Goal: Task Accomplishment & Management: Use online tool/utility

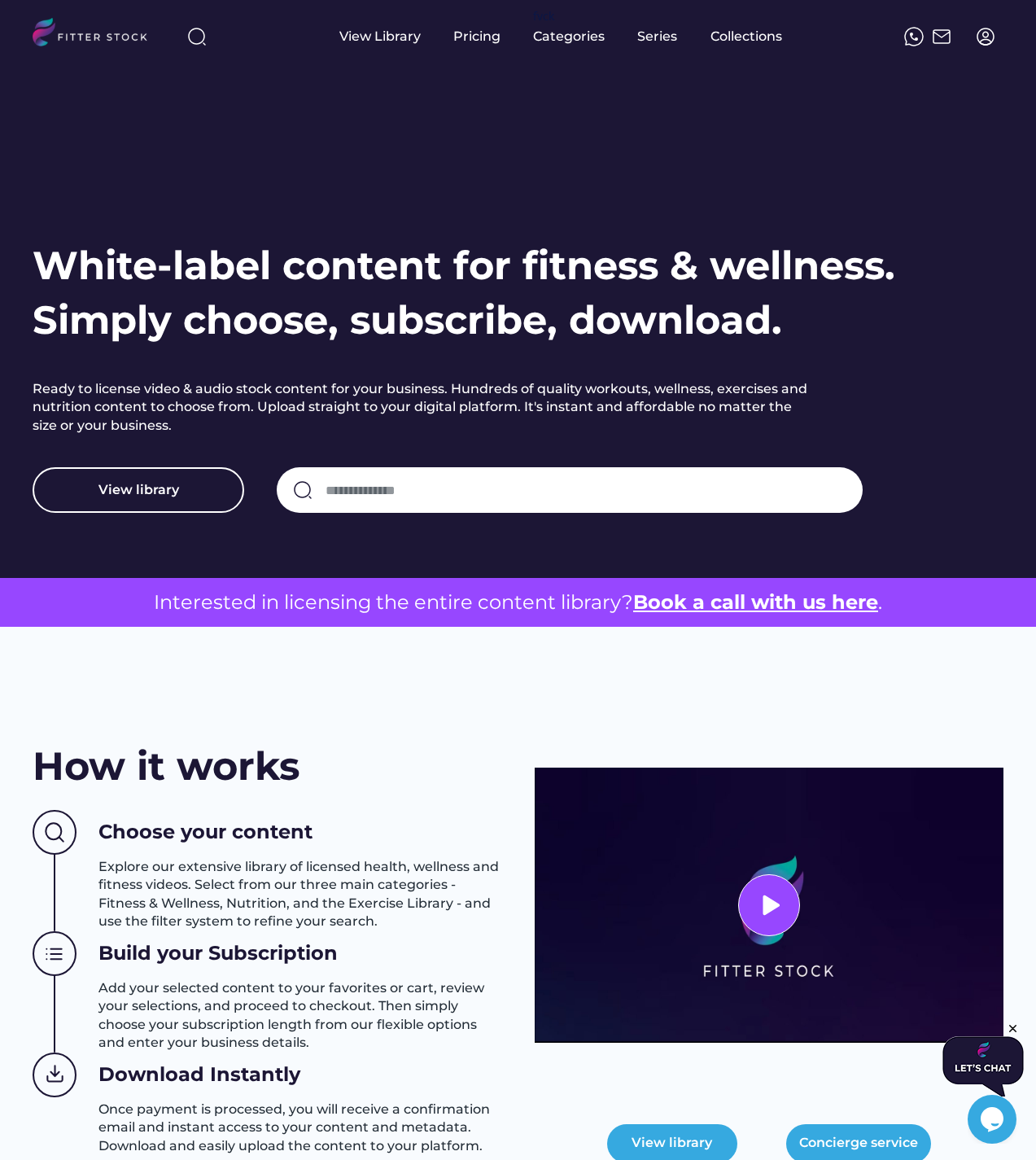
click at [987, 42] on img at bounding box center [986, 37] width 20 height 20
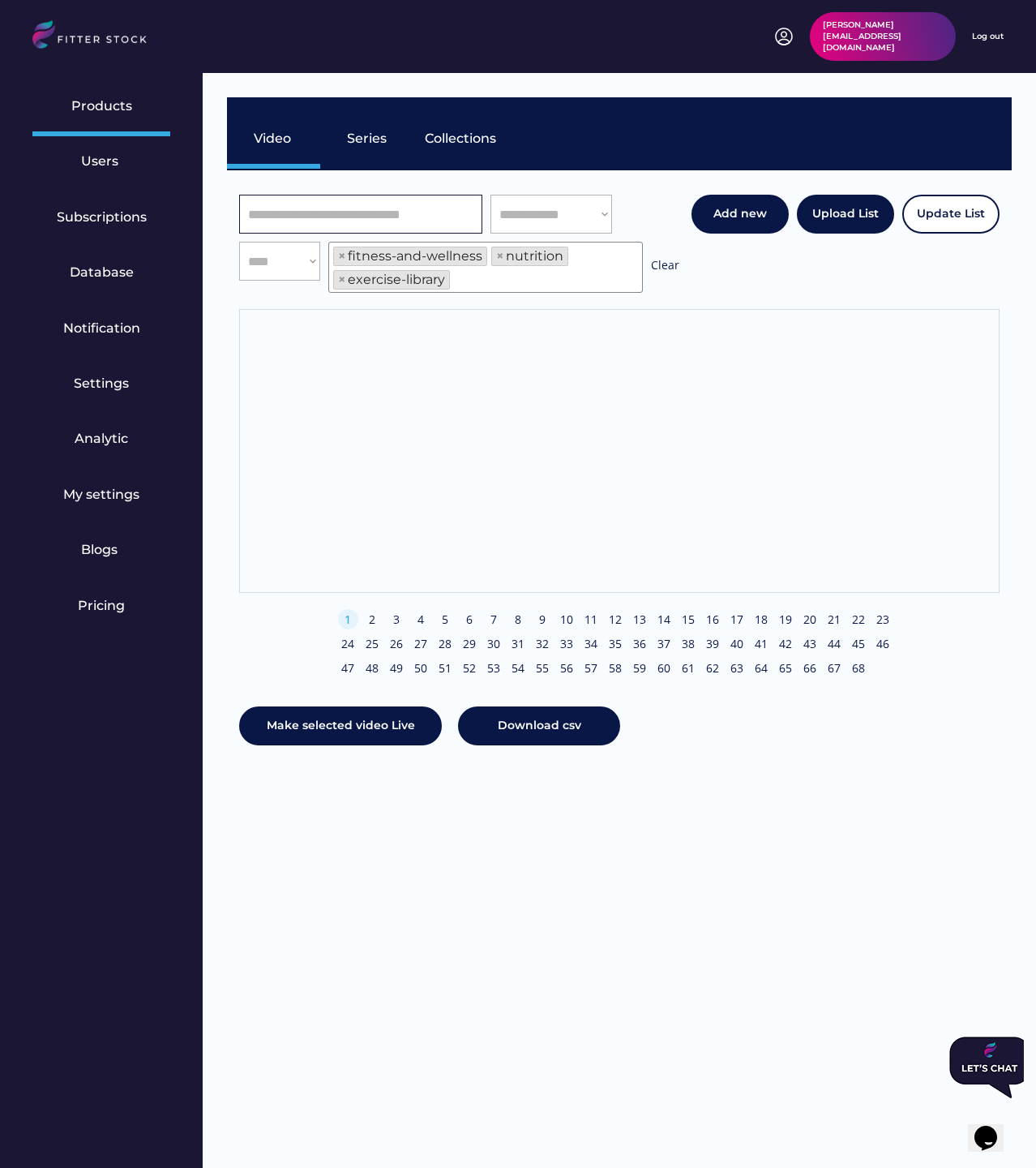
click at [365, 212] on input "input" at bounding box center [361, 214] width 243 height 39
click at [389, 209] on input "input" at bounding box center [361, 214] width 243 height 39
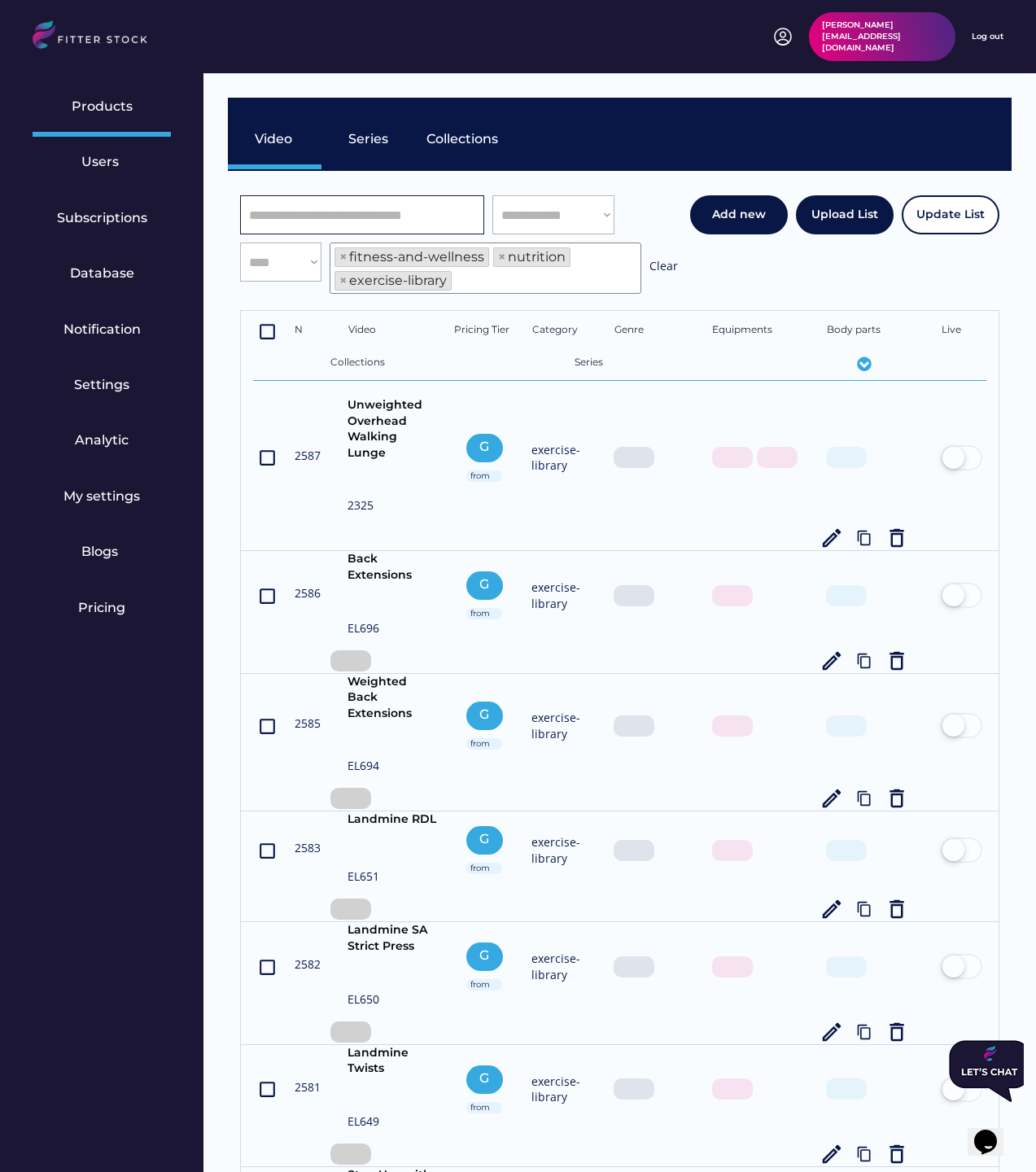
click at [406, 220] on input "input" at bounding box center [362, 215] width 244 height 39
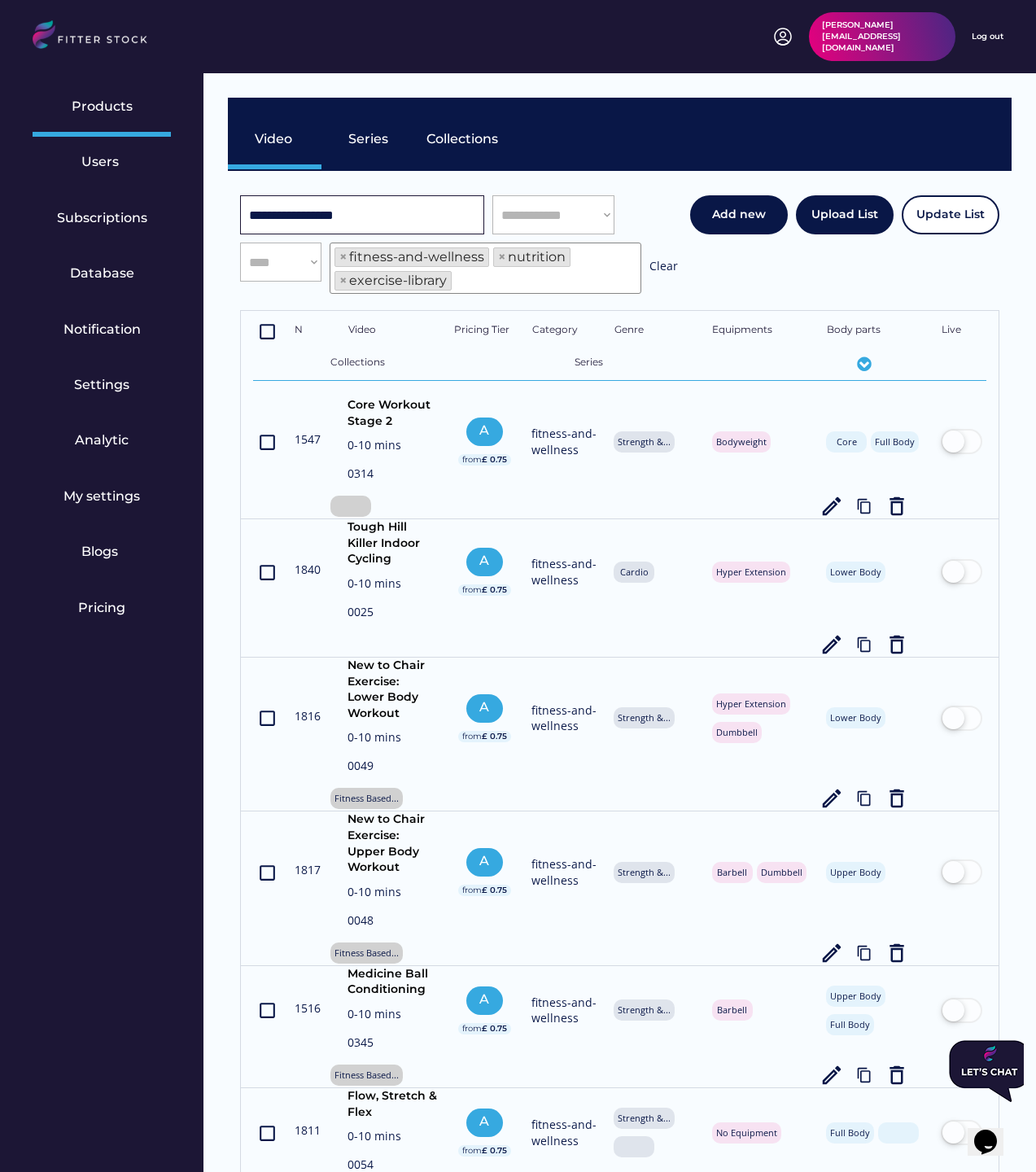
type input "**********"
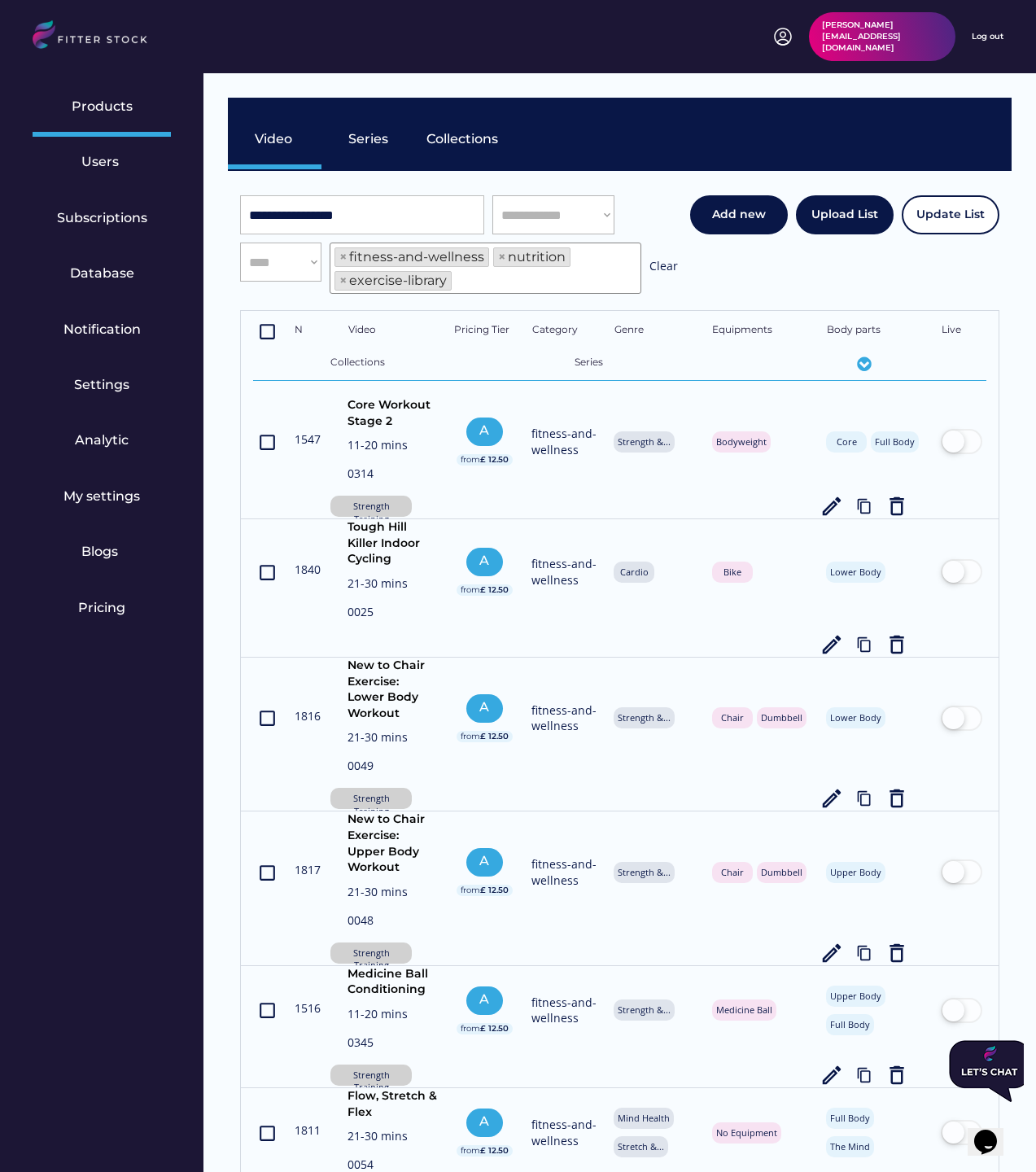
click at [404, 213] on input "input" at bounding box center [362, 215] width 244 height 39
click at [357, 218] on input "input" at bounding box center [362, 215] width 244 height 39
click at [419, 129] on div "Collections" at bounding box center [462, 142] width 94 height 57
click at [383, 231] on input "input" at bounding box center [362, 215] width 244 height 39
click at [385, 212] on input "input" at bounding box center [362, 215] width 244 height 39
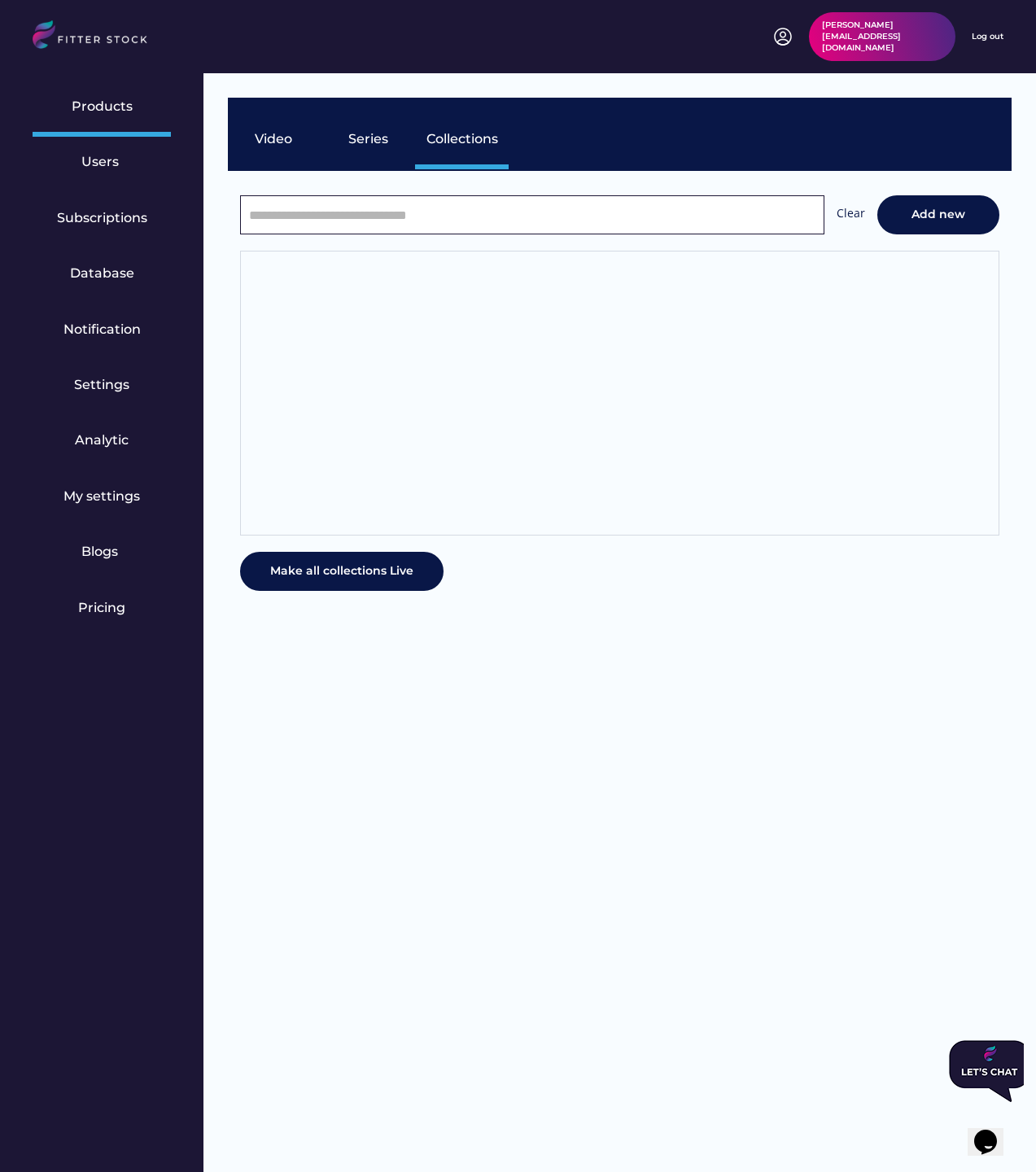
click at [233, 151] on div "Video" at bounding box center [275, 142] width 94 height 57
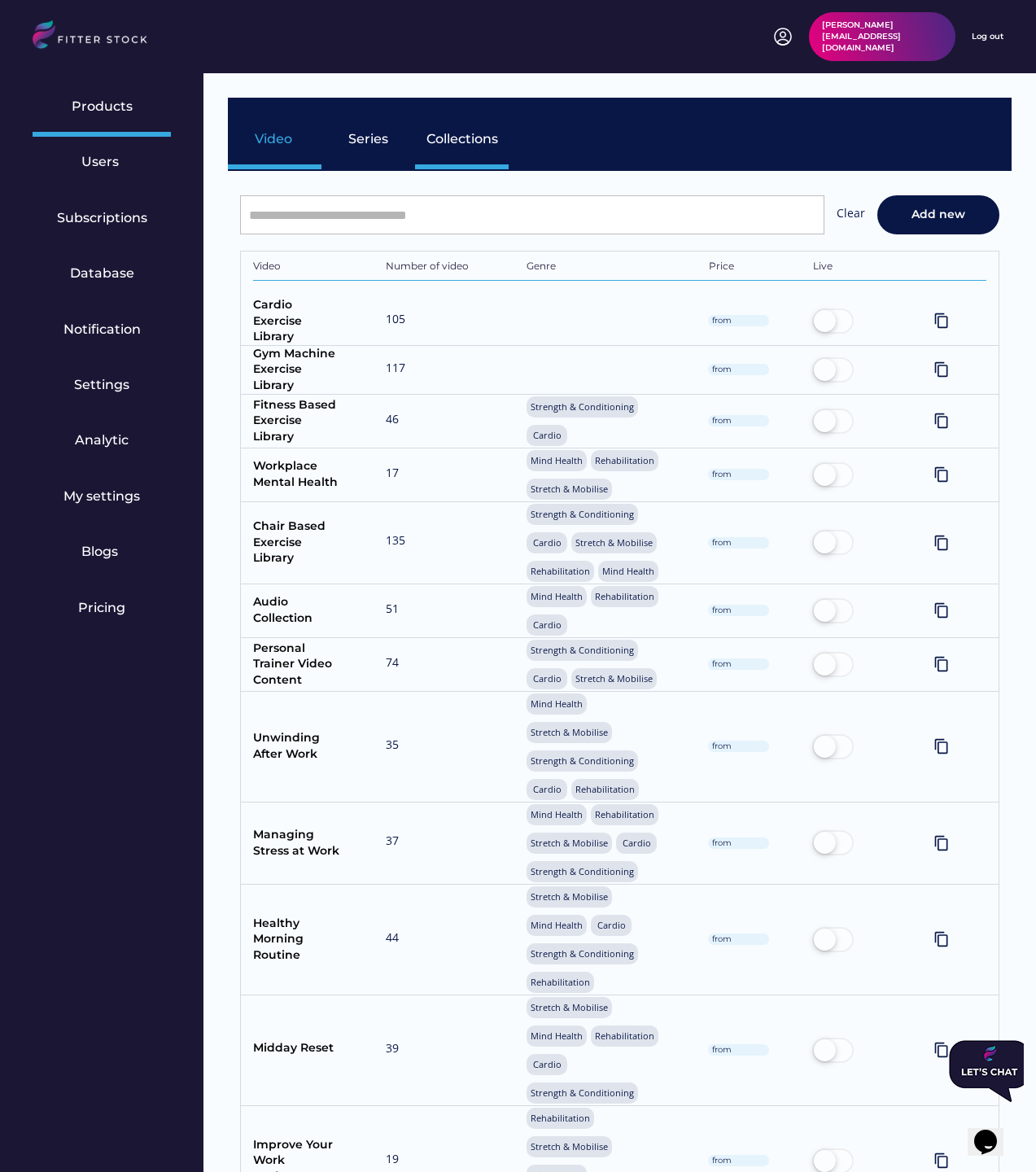
click at [361, 202] on input "input" at bounding box center [533, 215] width 584 height 39
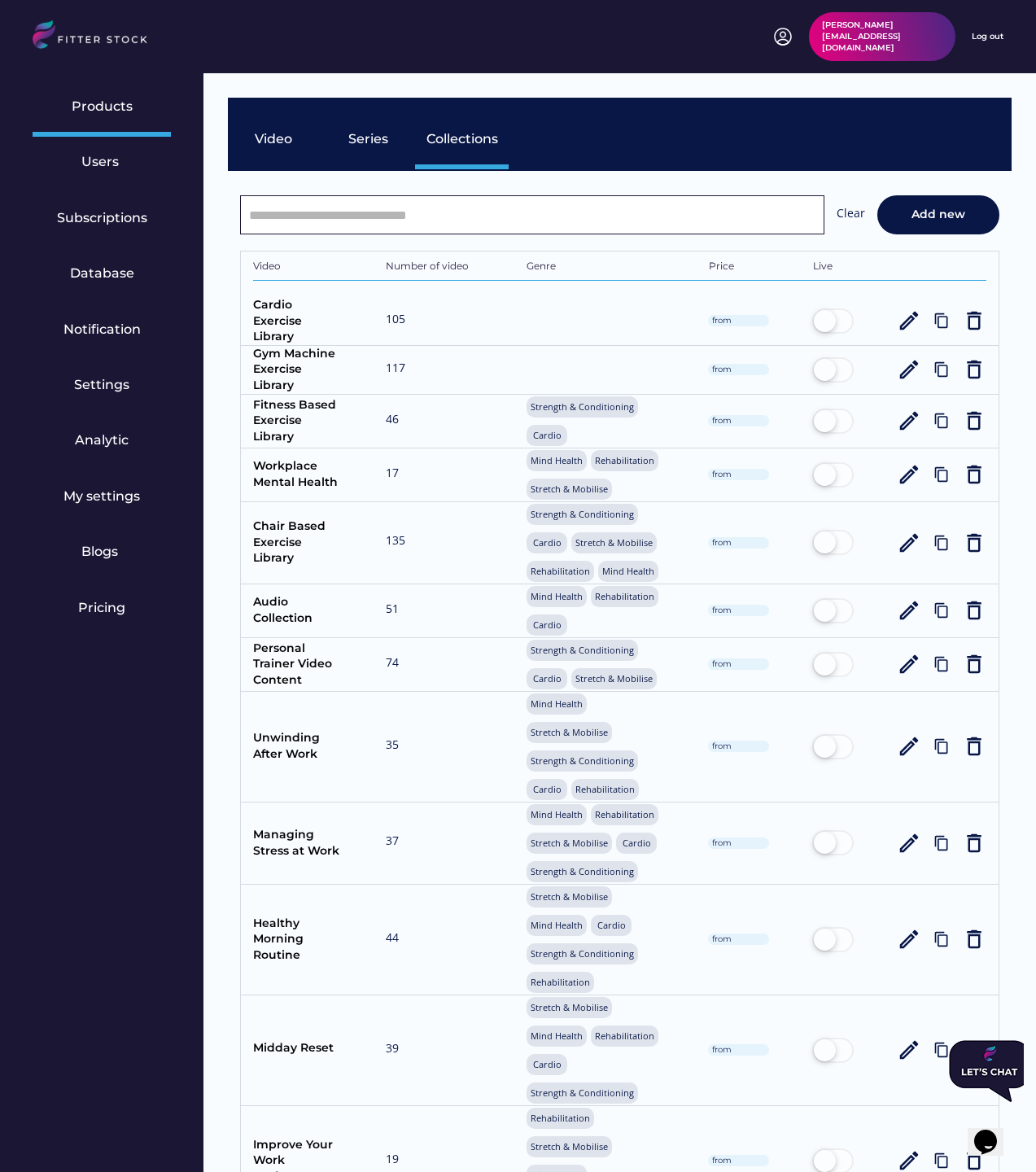
click at [0, 0] on input "input" at bounding box center [0, 0] width 0 height 0
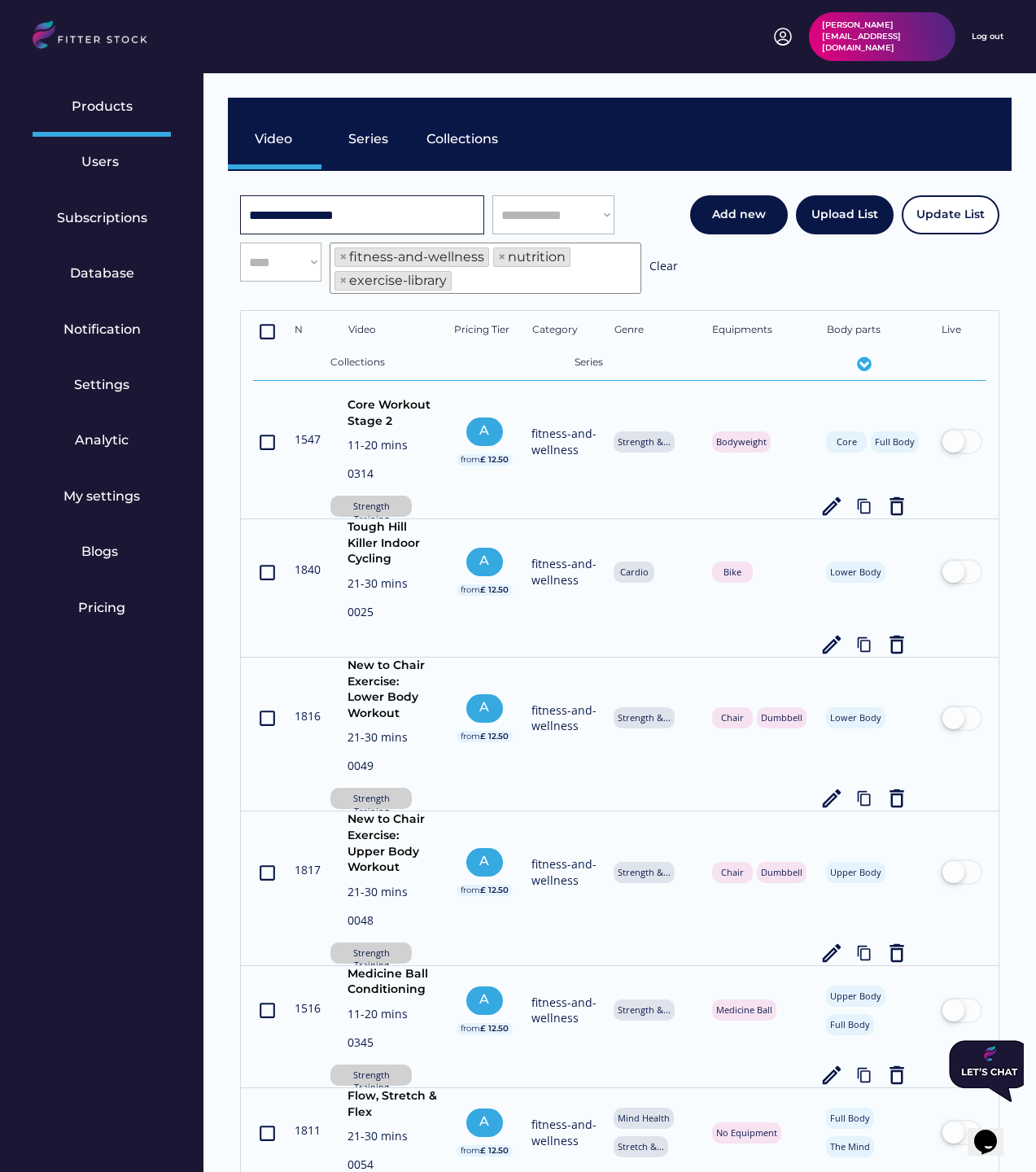
select select "**********"
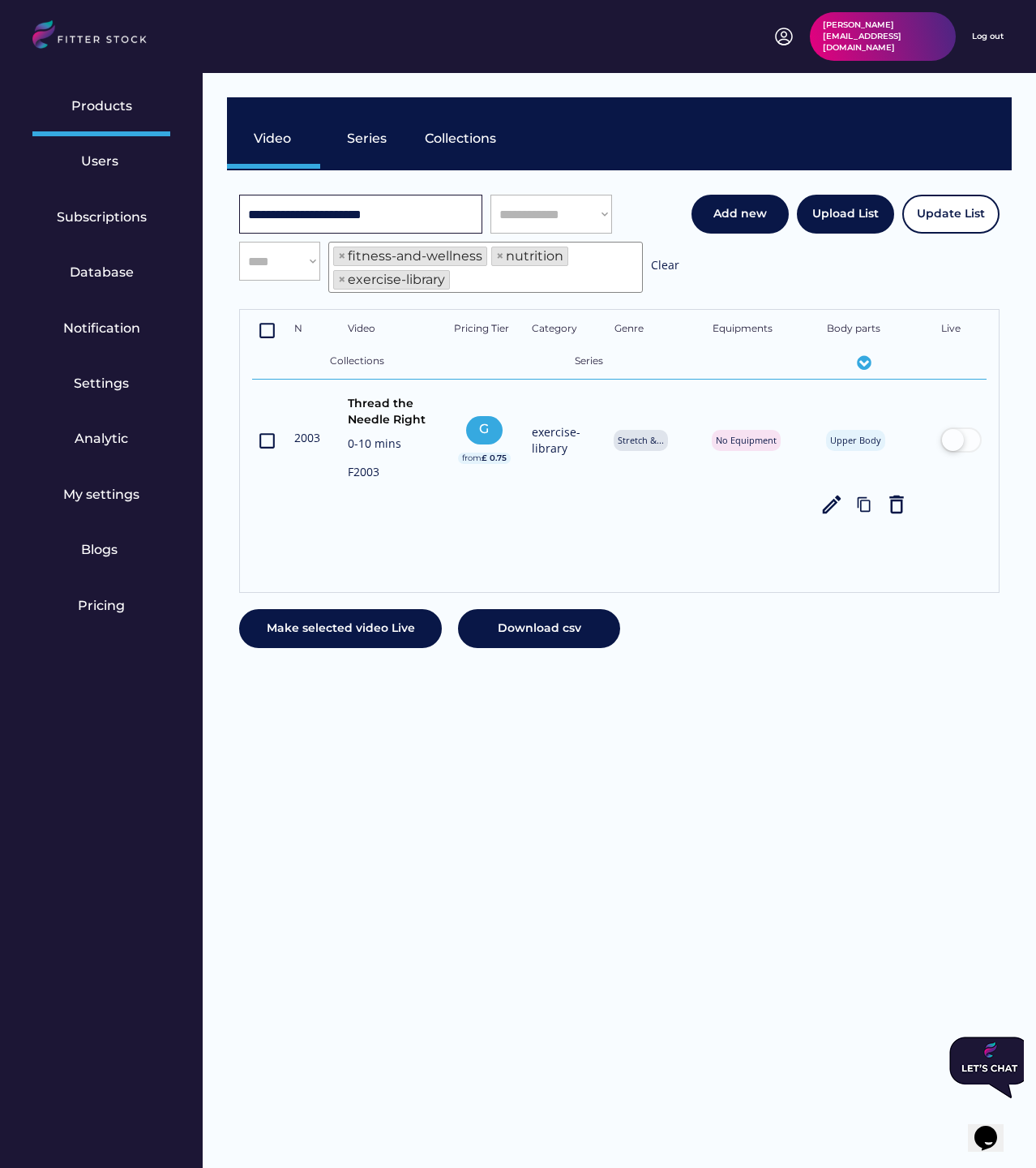
type input "**********"
drag, startPoint x: 389, startPoint y: 471, endPoint x: 294, endPoint y: 471, distance: 95.0
click at [294, 471] on div "crop_din 2003 Thread the Needle Right 0-10 mins F2003 G from £ 0.75 exercise-li…" at bounding box center [619, 456] width 734 height 121
copy div "Thread the Needle Right 0-10 mins F2003"
